Goal: Task Accomplishment & Management: Manage account settings

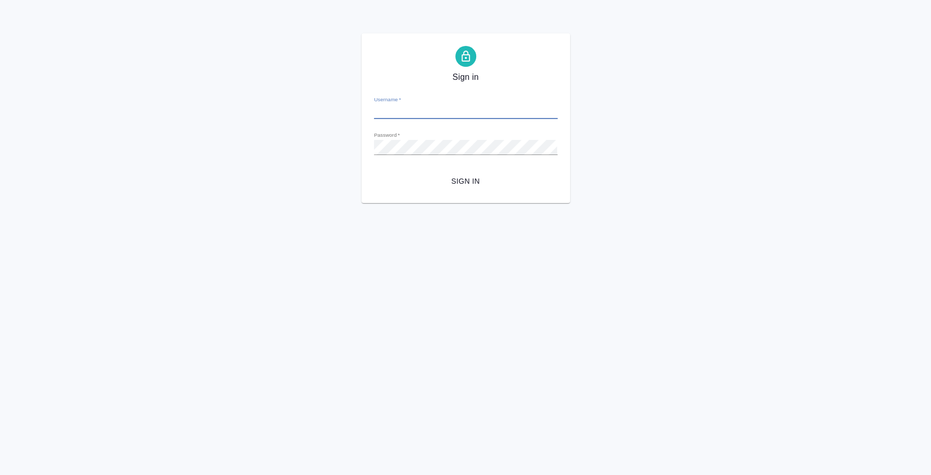
type input "i.fedotova@awatera.com"
click at [451, 186] on span "Sign in" at bounding box center [465, 181] width 167 height 13
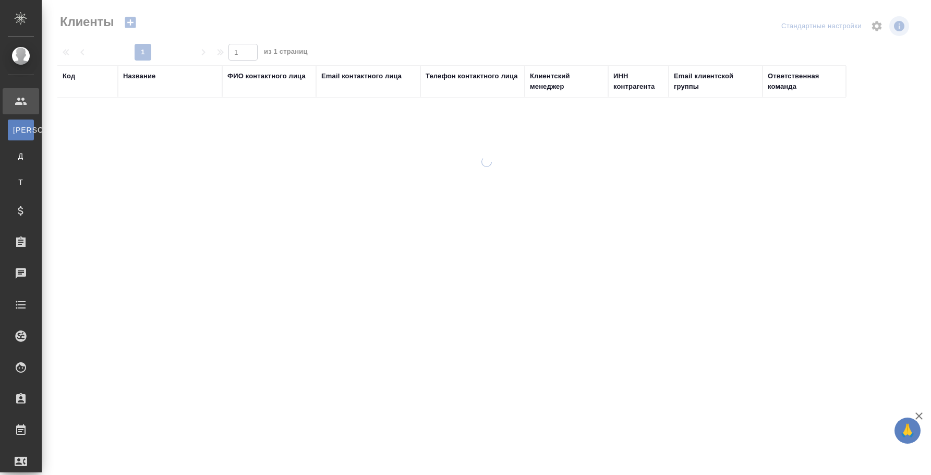
select select "RU"
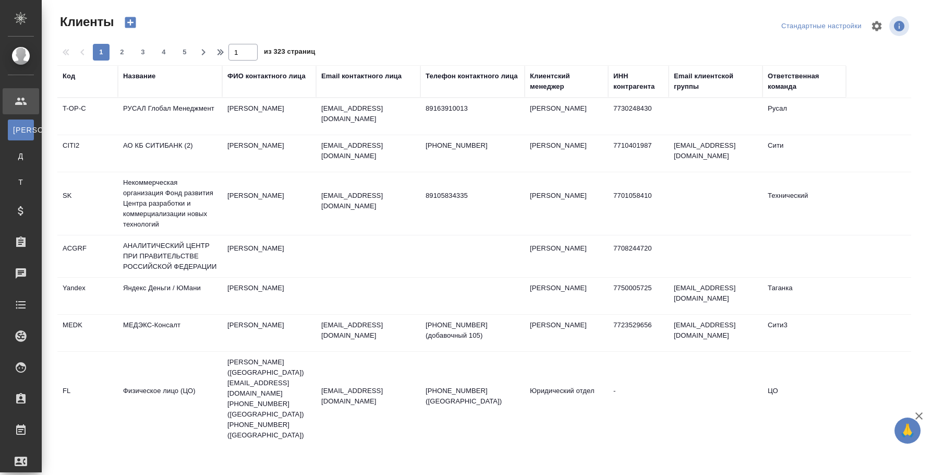
select select "RU"
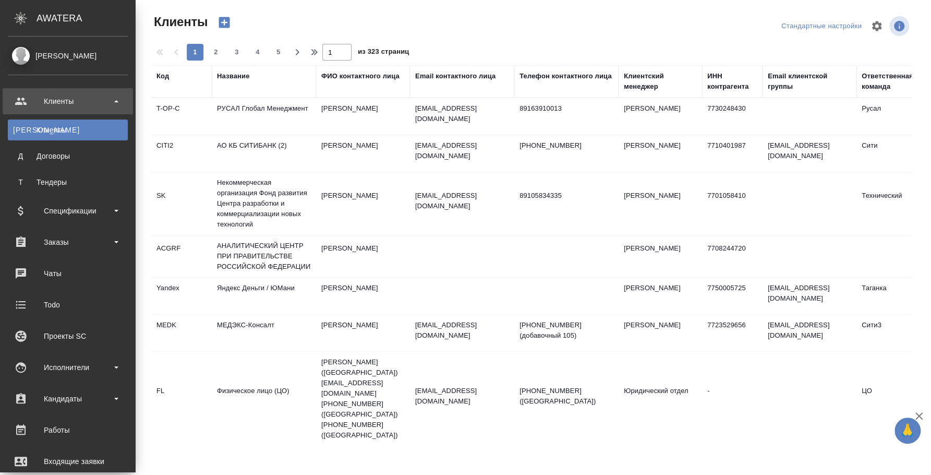
scroll to position [174, 0]
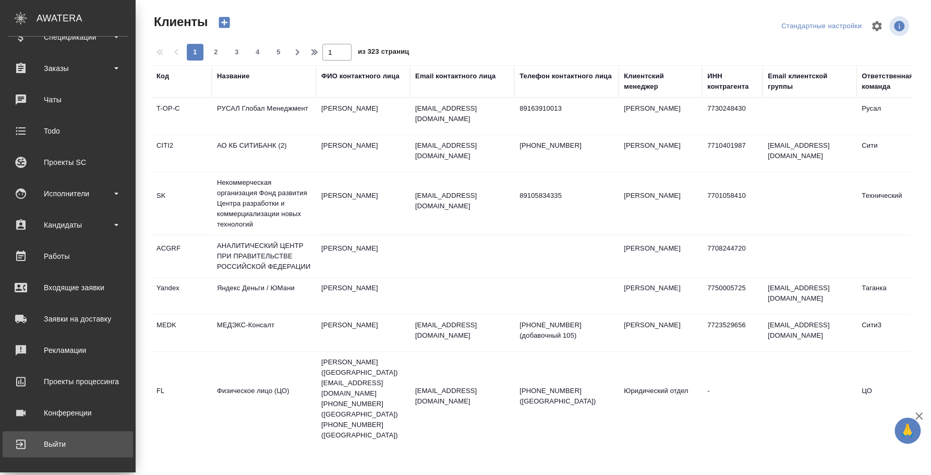
click at [63, 448] on div "Выйти" at bounding box center [68, 444] width 120 height 16
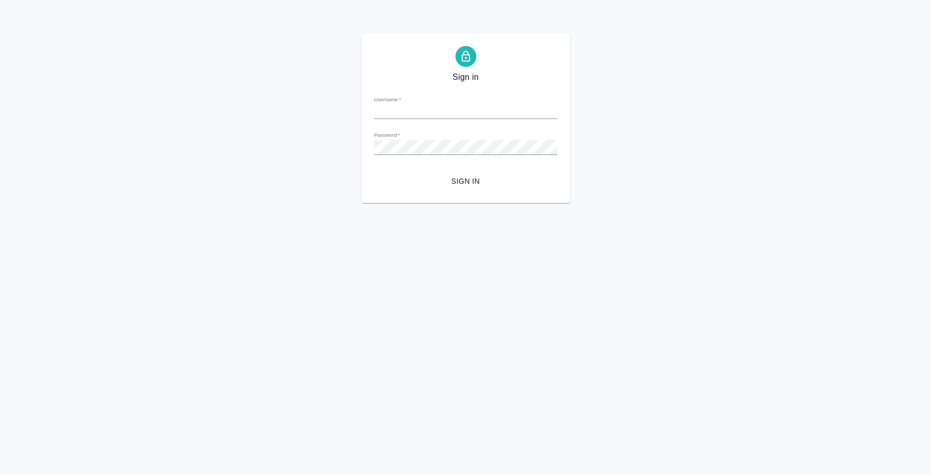
type input "i.fedotova@awatera.com"
click at [313, 203] on html "Sign in Username   * i.fedotova@awatera.com Password   * urlPath   * / Sign in" at bounding box center [465, 101] width 931 height 203
click at [477, 179] on span "Sign in" at bounding box center [465, 181] width 167 height 13
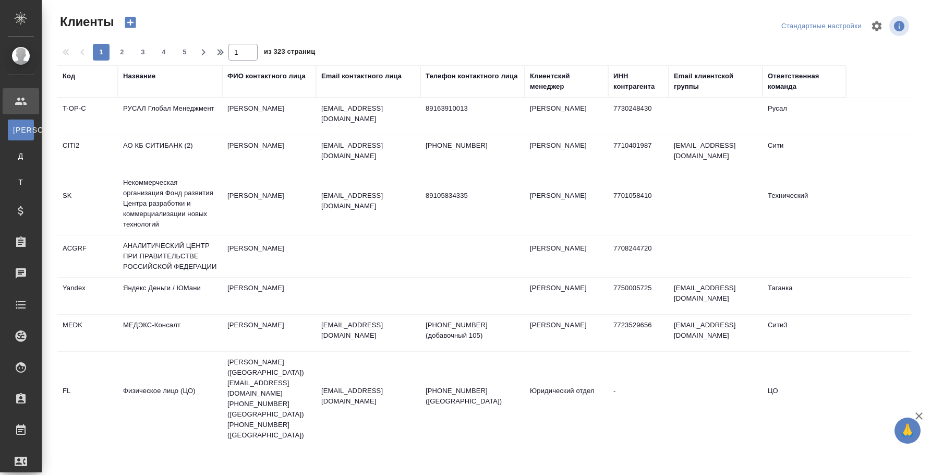
select select "RU"
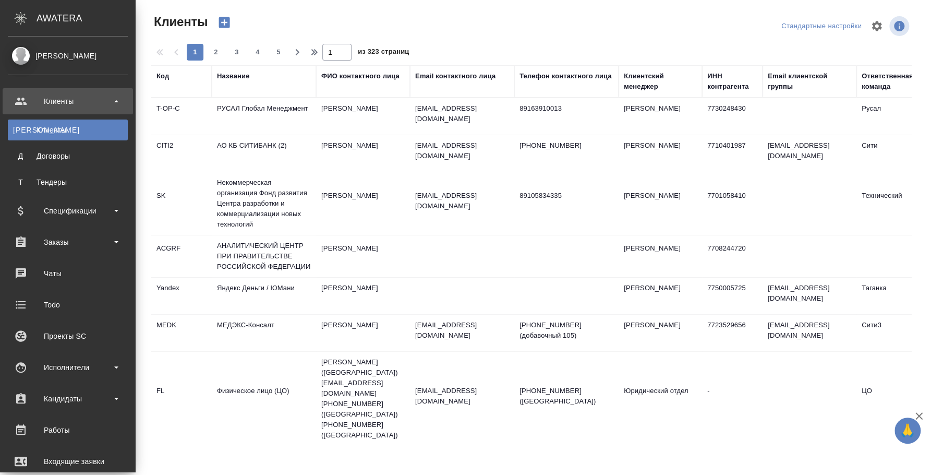
scroll to position [174, 0]
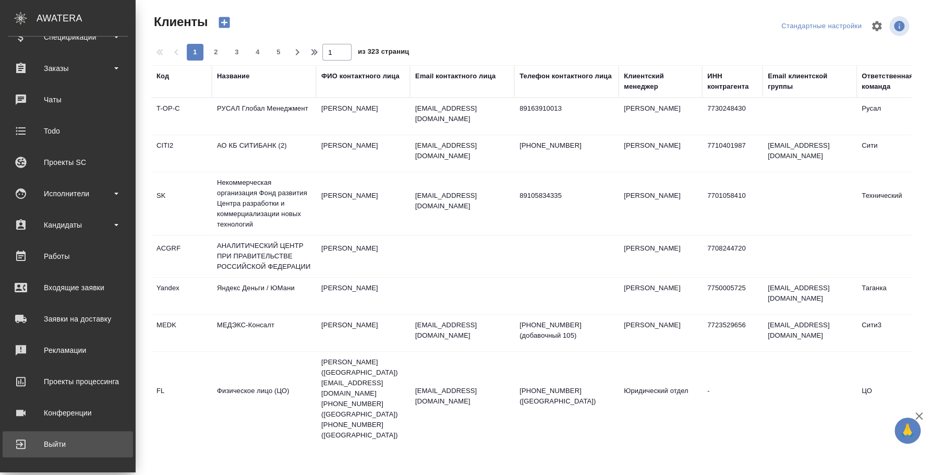
click at [35, 438] on div "Выйти" at bounding box center [68, 444] width 120 height 16
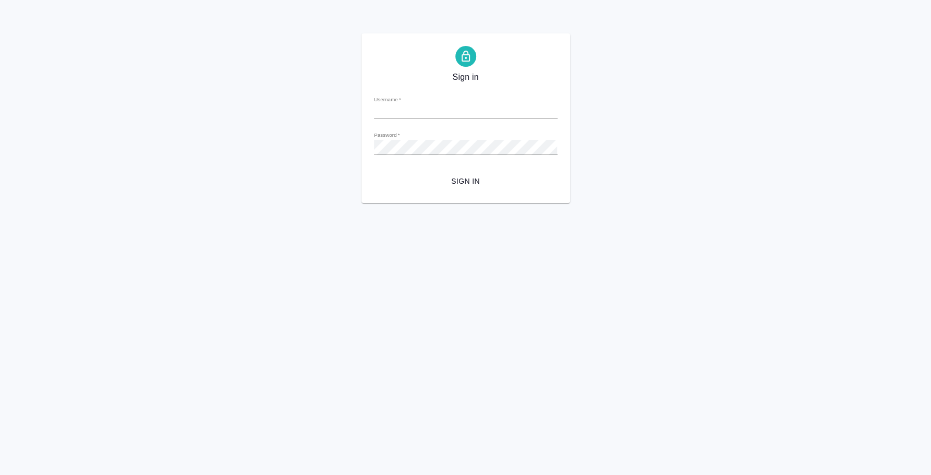
type input "[PERSON_NAME][EMAIL_ADDRESS][DOMAIN_NAME]"
click at [344, 135] on div "Sign in Username   * i.fedotova@awatera.com Password   * urlPath   * / Sign in" at bounding box center [465, 118] width 931 height 170
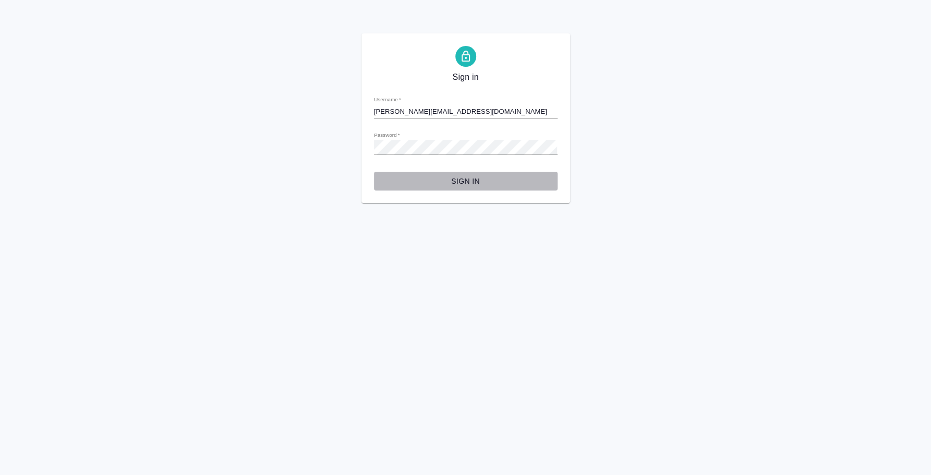
click at [475, 189] on button "Sign in" at bounding box center [466, 181] width 184 height 19
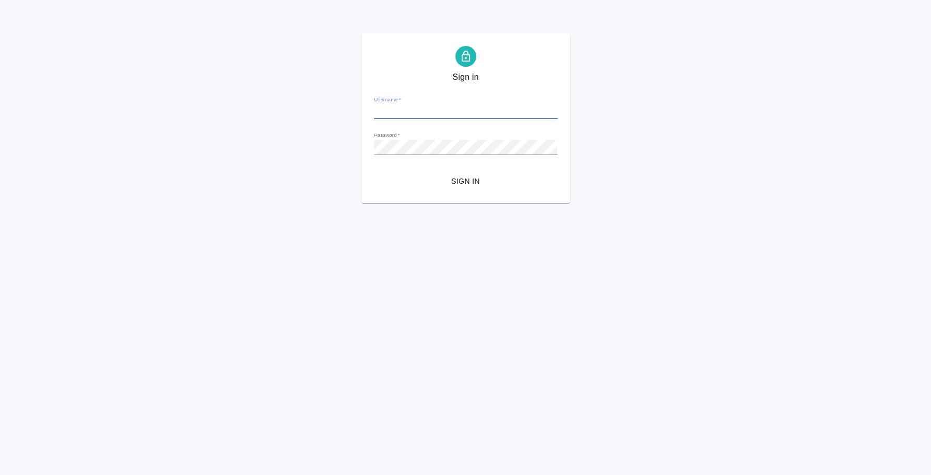
type input "[PERSON_NAME][EMAIL_ADDRESS][DOMAIN_NAME]"
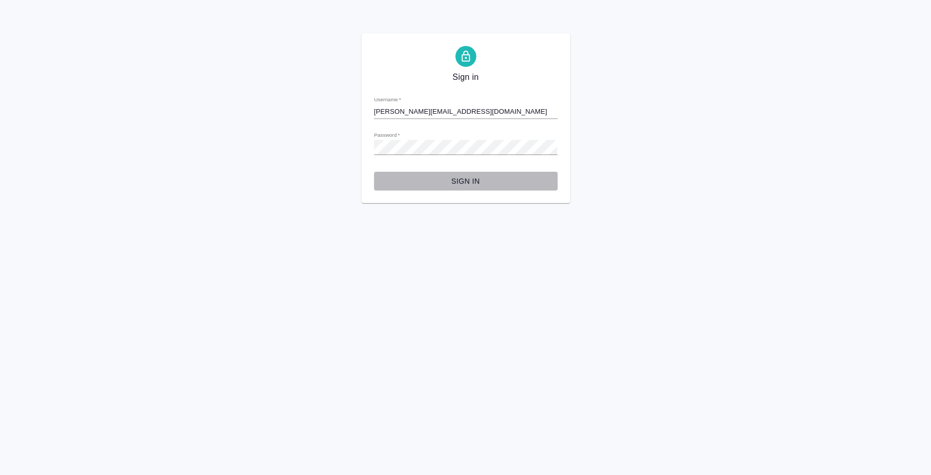
click at [463, 184] on span "Sign in" at bounding box center [465, 181] width 167 height 13
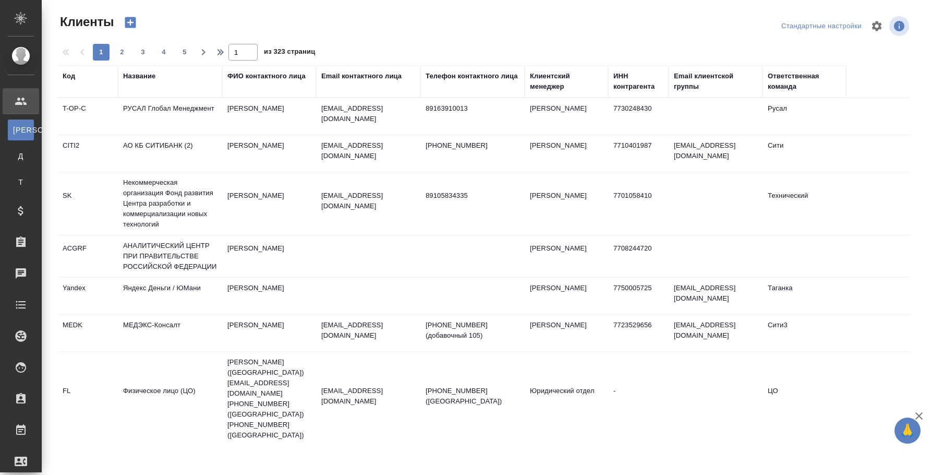
select select "RU"
